Goal: Task Accomplishment & Management: Complete application form

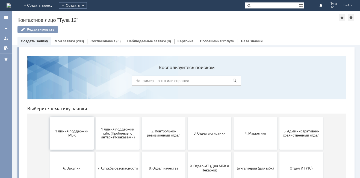
click at [69, 135] on span "1 линия поддержки МБК" at bounding box center [72, 133] width 40 height 8
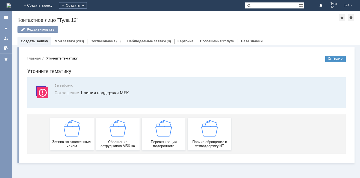
click at [69, 135] on img at bounding box center [72, 128] width 16 height 16
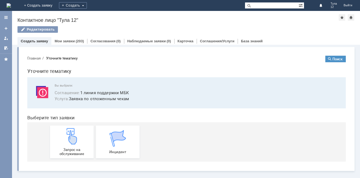
click at [69, 135] on img at bounding box center [72, 136] width 16 height 16
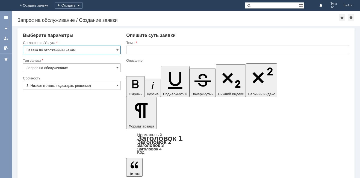
click at [160, 50] on input "text" at bounding box center [237, 50] width 223 height 9
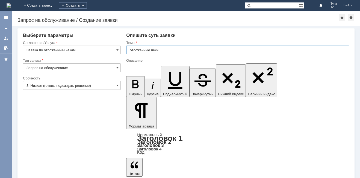
type input "отложенные чеки"
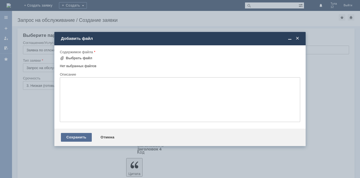
click at [82, 137] on div "Сохранить" at bounding box center [76, 137] width 31 height 9
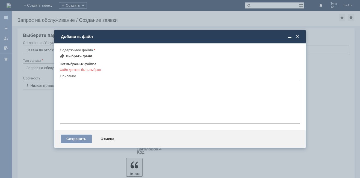
click at [86, 57] on div "Выбрать файл" at bounding box center [79, 56] width 26 height 4
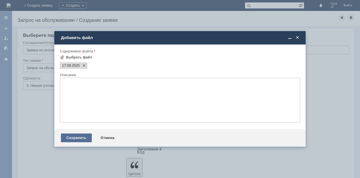
click at [70, 136] on div "Сохранить" at bounding box center [76, 138] width 31 height 9
